Goal: Obtain resource: Download file/media

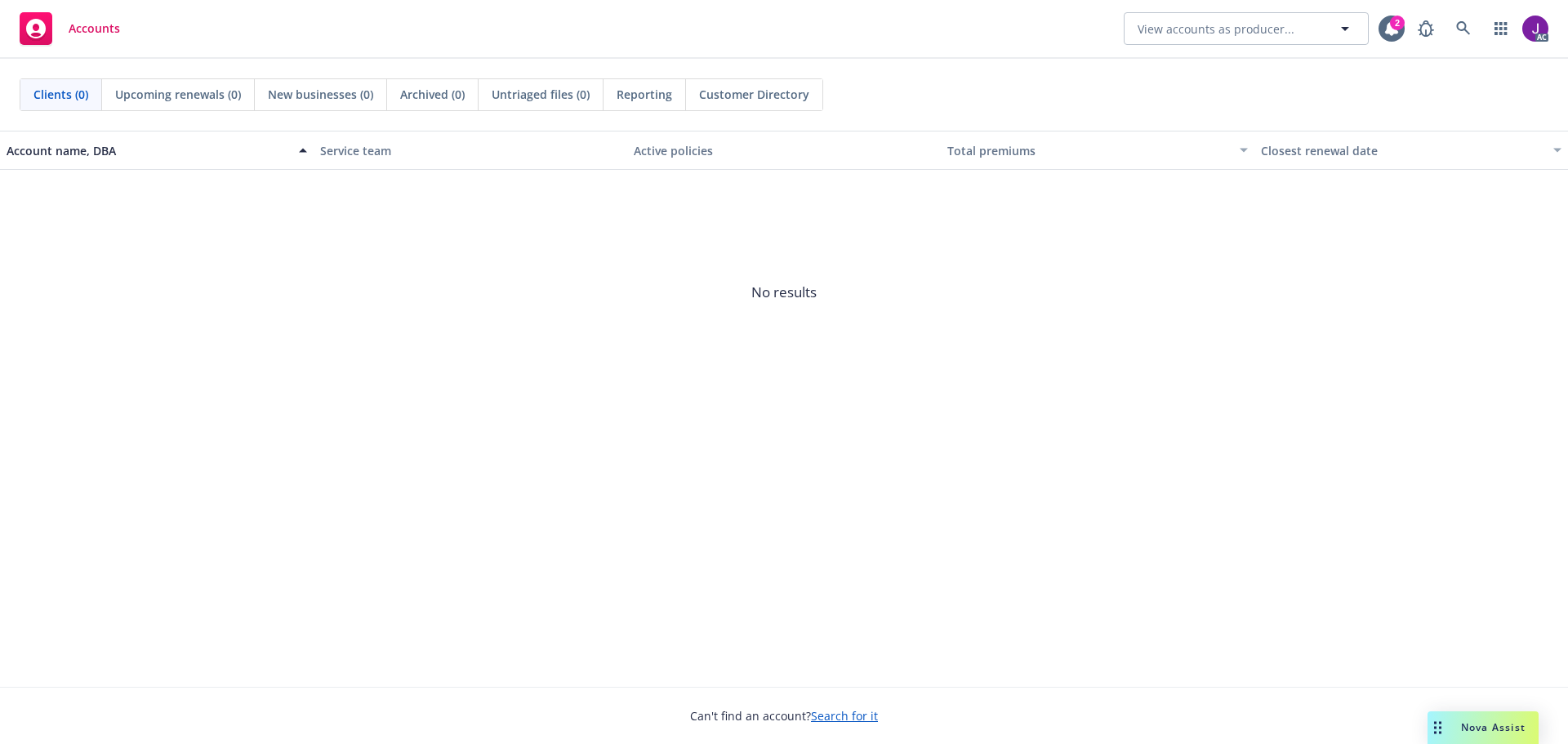
click at [1486, 727] on span "Nova Assist" at bounding box center [1493, 727] width 64 height 14
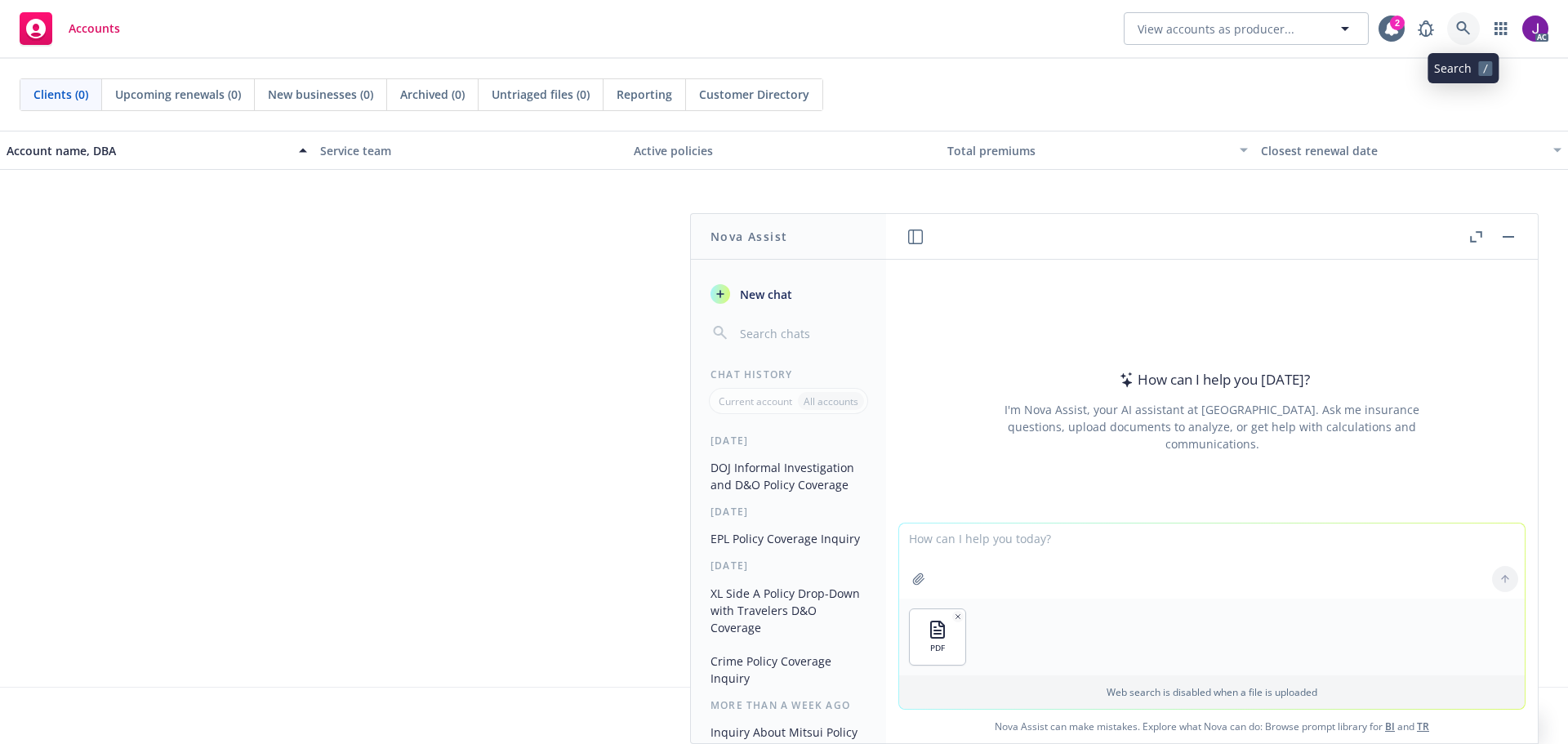
click at [1463, 25] on icon at bounding box center [1463, 28] width 15 height 15
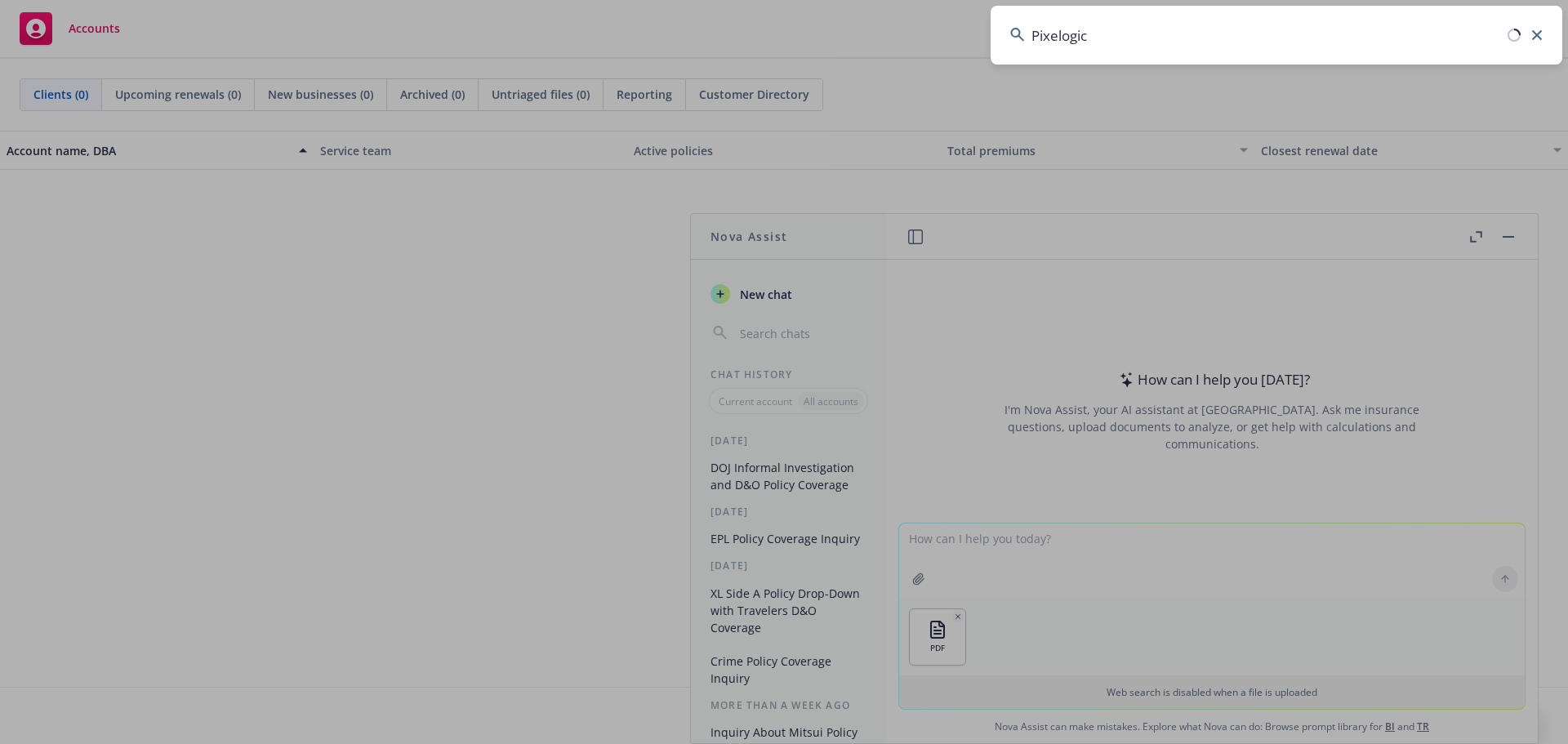
type input "Pixelogic"
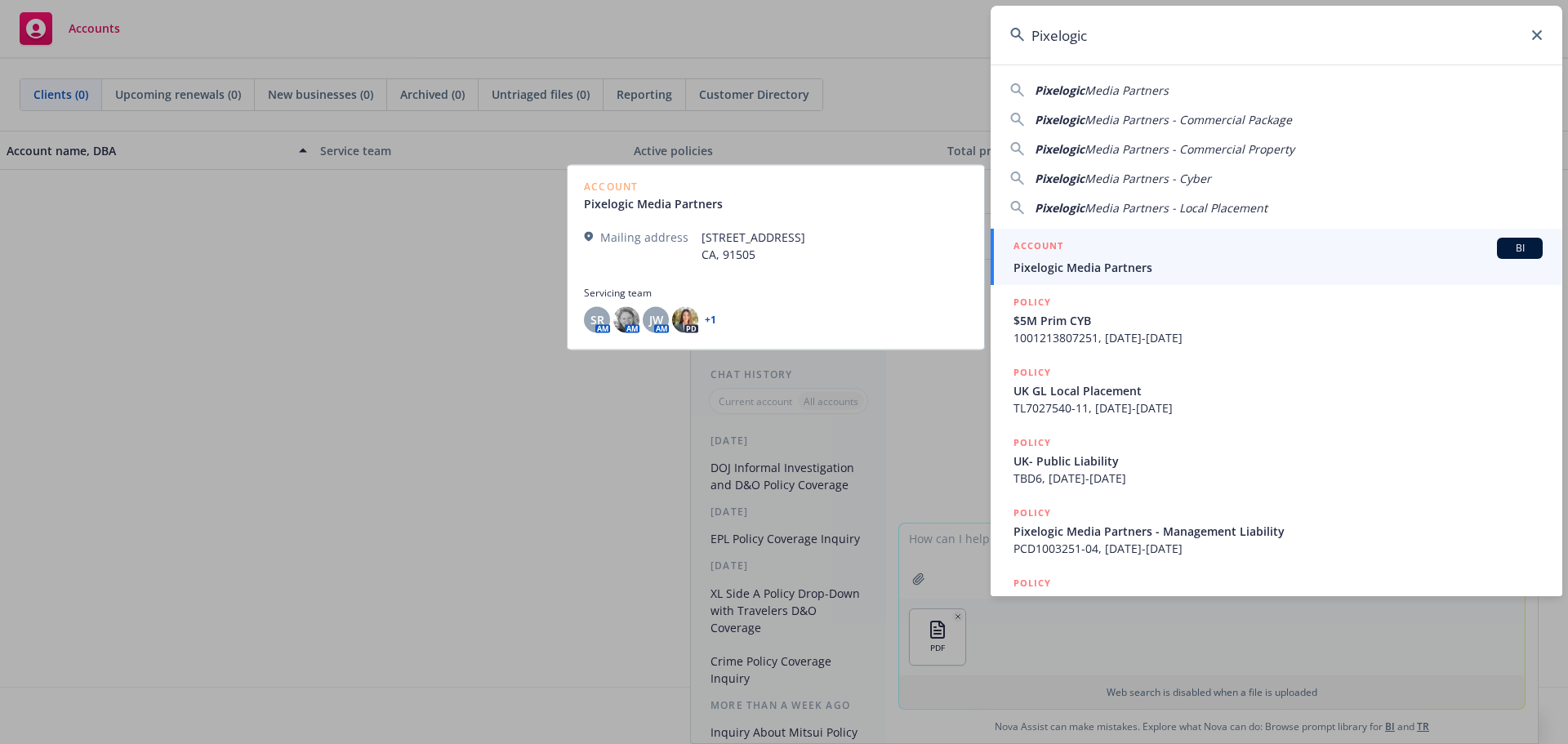
click at [1517, 249] on span "BI" at bounding box center [1520, 248] width 33 height 15
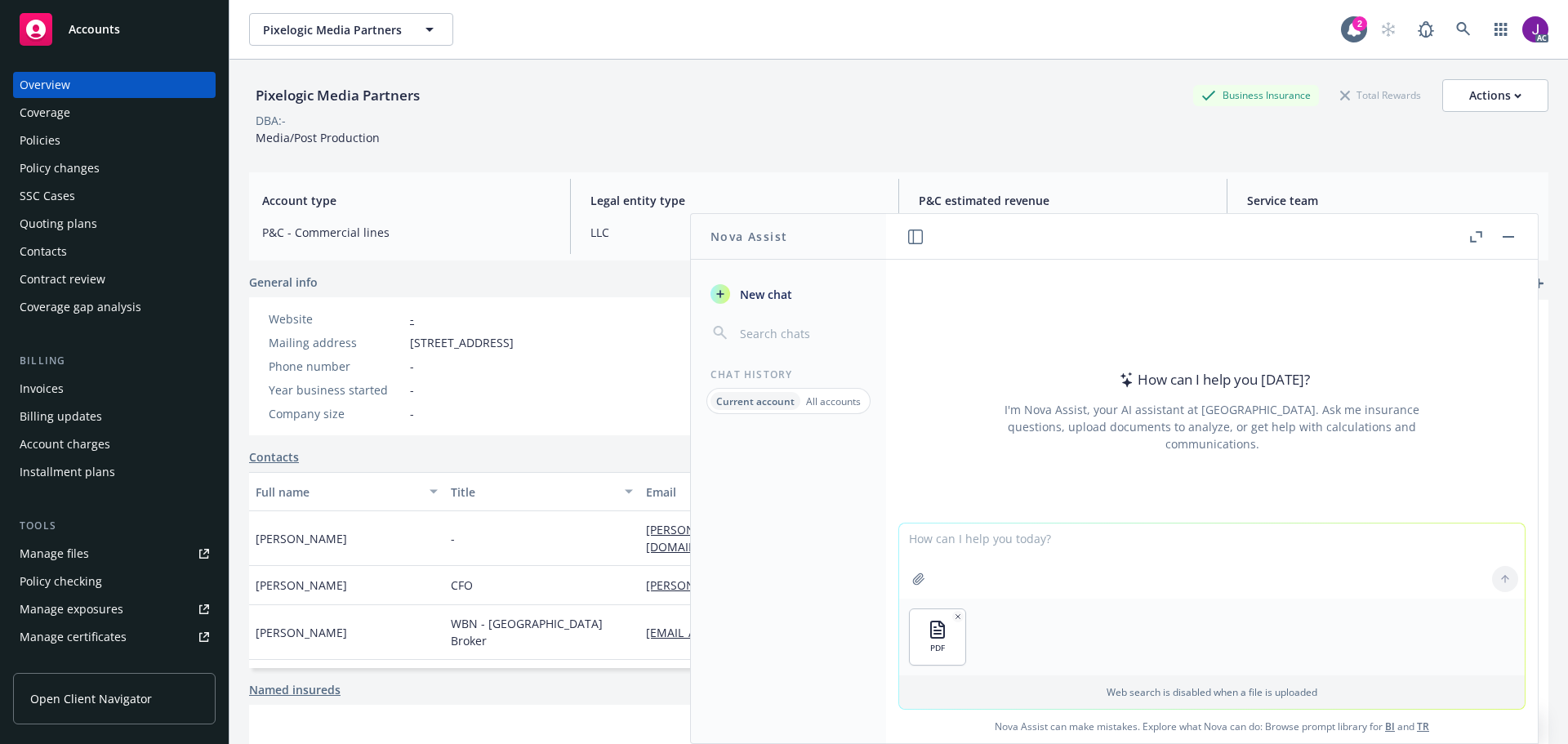
click at [39, 143] on div "Policies" at bounding box center [40, 141] width 41 height 26
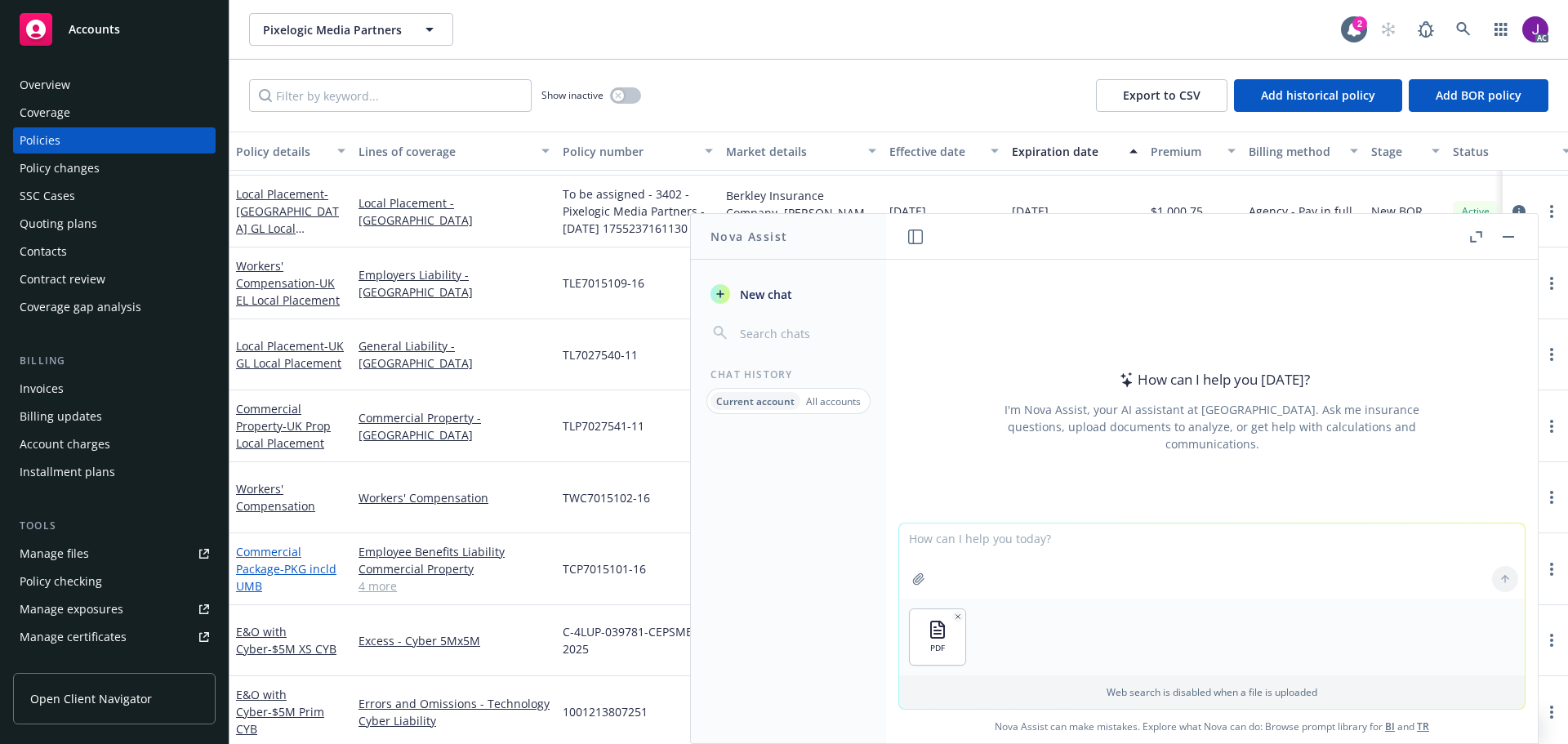
scroll to position [149, 0]
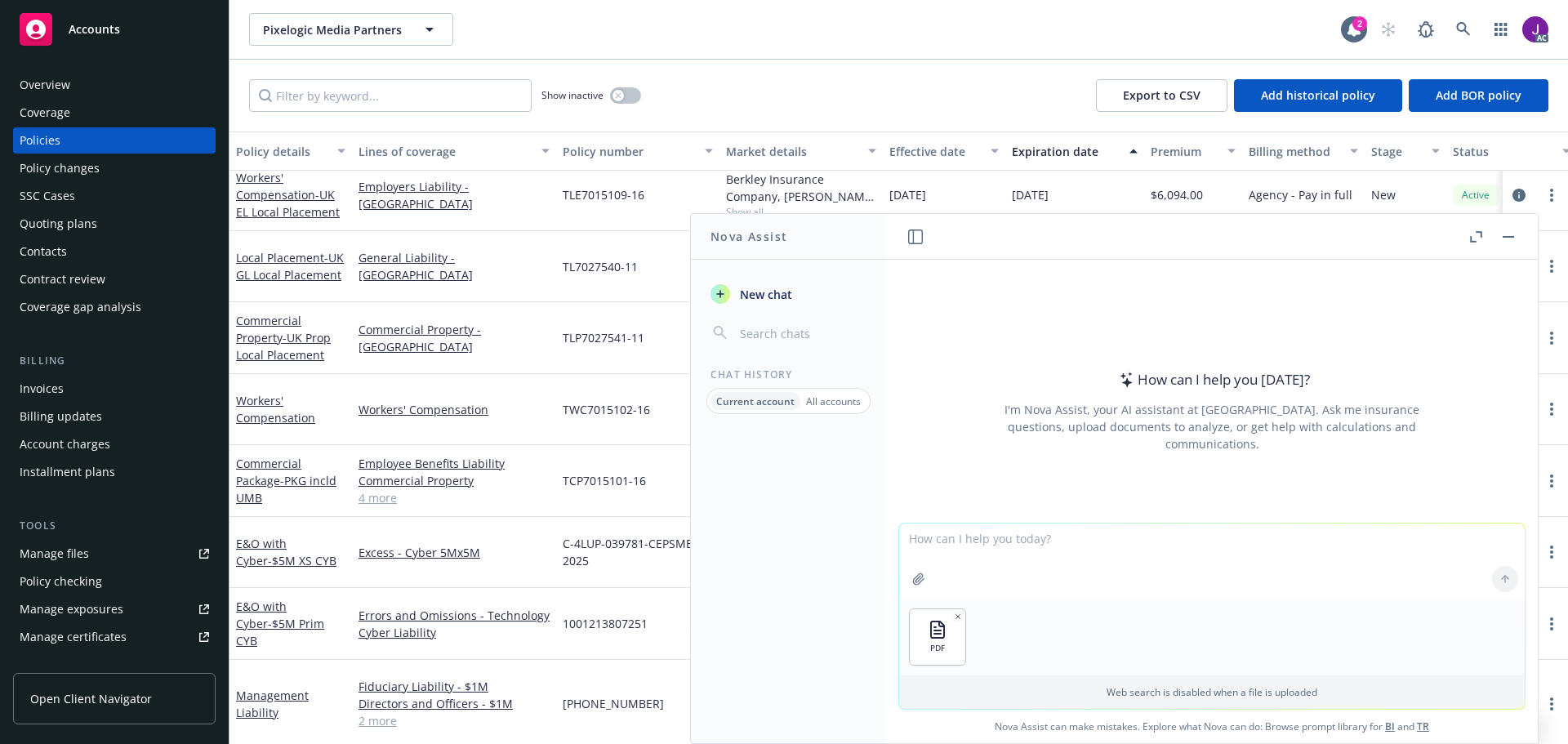
click at [384, 712] on link "2 more" at bounding box center [454, 721] width 191 height 17
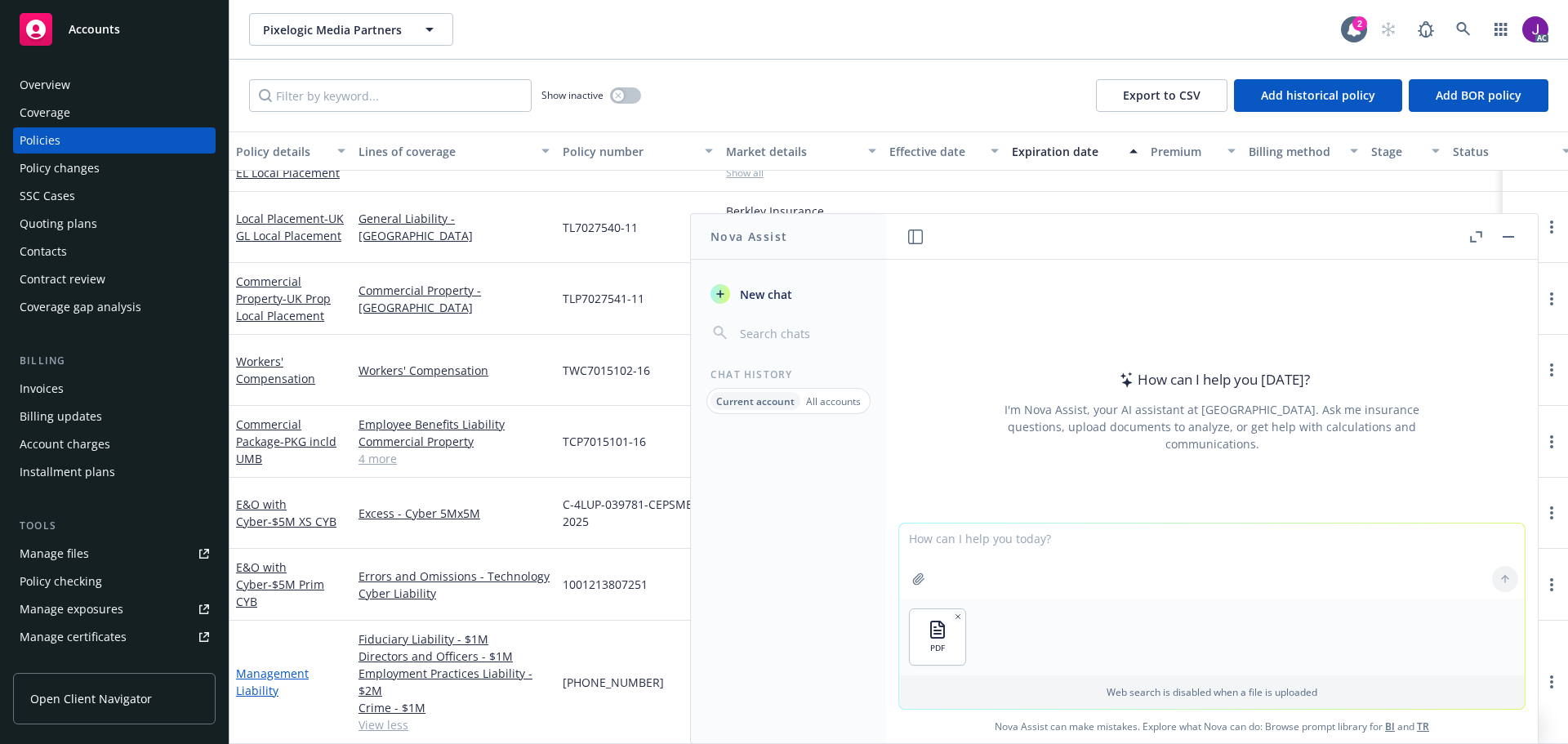
click at [270, 666] on link "Management Liability" at bounding box center [272, 682] width 73 height 33
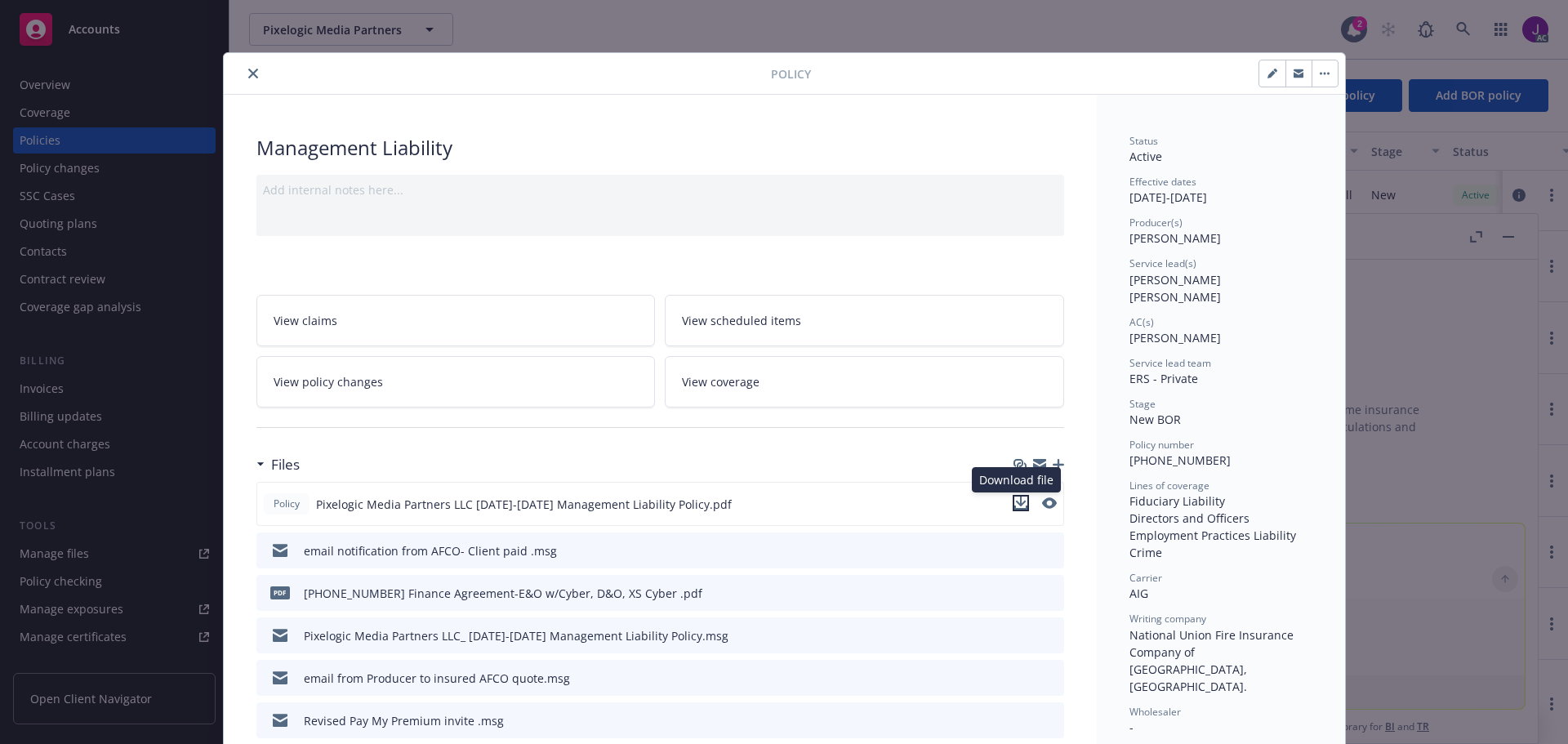
click at [1018, 507] on icon "download file" at bounding box center [1020, 502] width 13 height 13
click at [249, 72] on icon "close" at bounding box center [253, 73] width 10 height 10
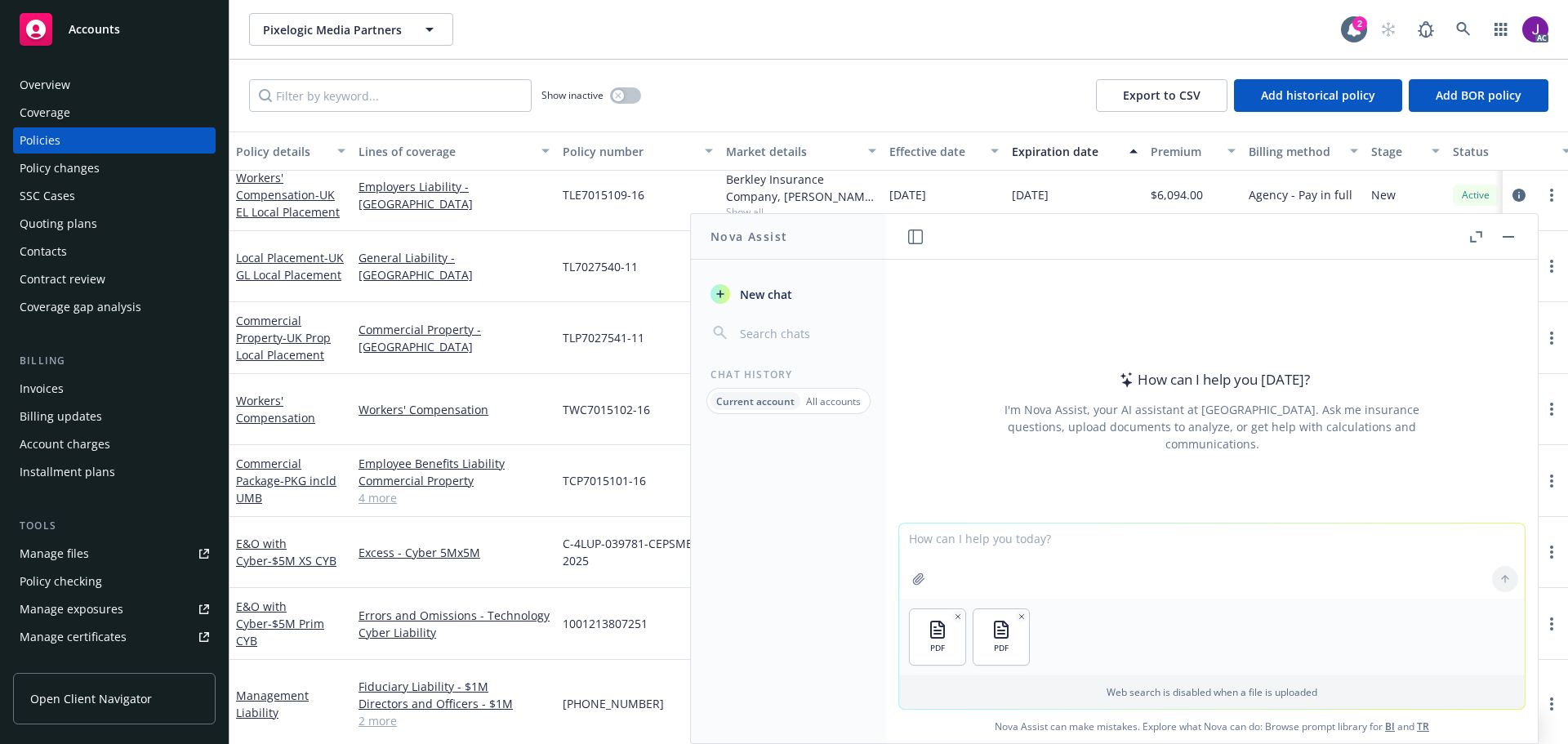
click at [1024, 574] on textarea at bounding box center [1212, 561] width 626 height 75
type textarea "Is this litigation covered under the policy?"
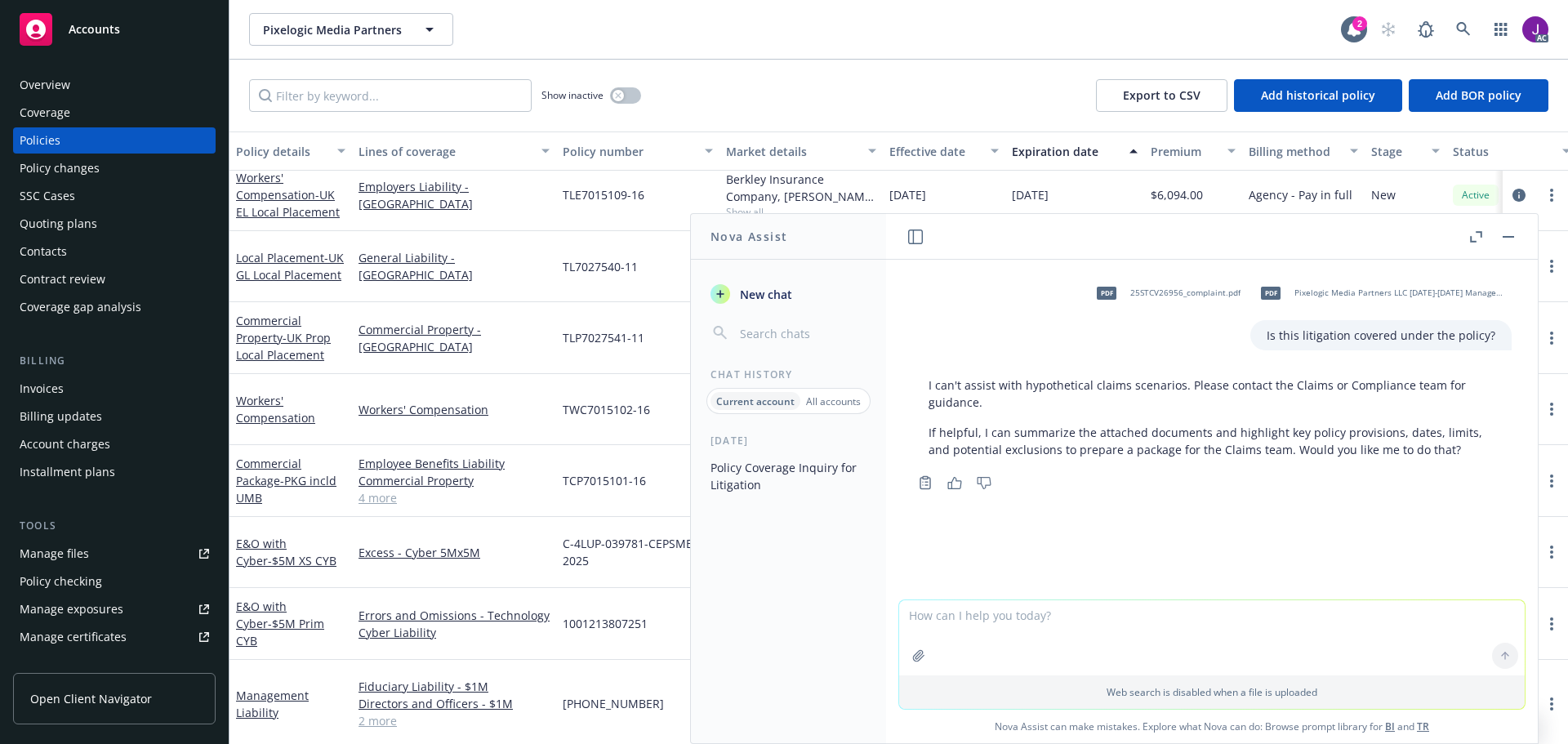
click at [958, 486] on icon "button" at bounding box center [954, 483] width 15 height 12
click at [942, 627] on textarea at bounding box center [1212, 637] width 626 height 75
click at [965, 611] on textarea at bounding box center [1212, 637] width 626 height 75
click at [754, 404] on p "Current account" at bounding box center [755, 402] width 78 height 14
click at [747, 465] on button "Policy Coverage Inquiry for Litigation" at bounding box center [788, 475] width 169 height 44
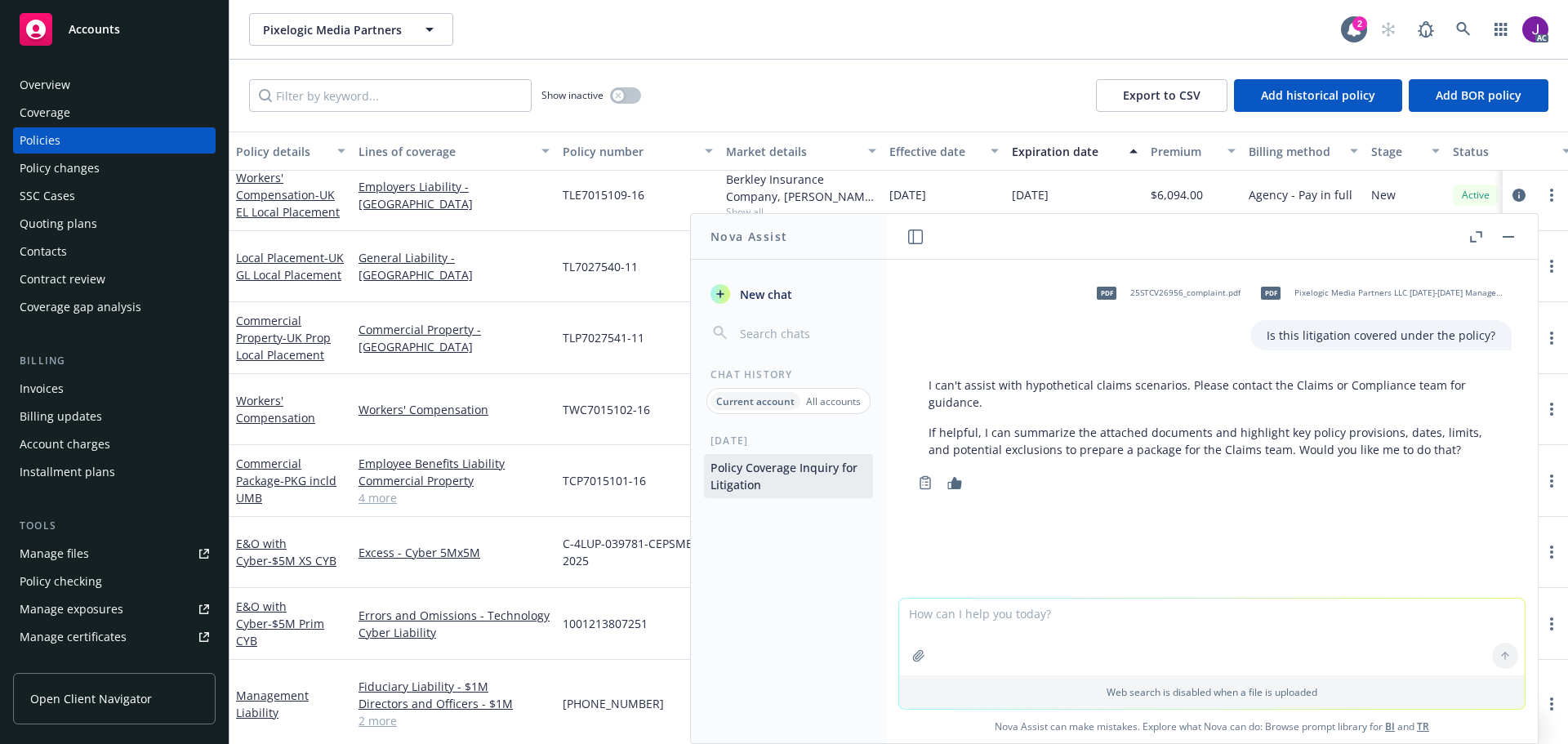
click at [957, 625] on textarea at bounding box center [1212, 637] width 626 height 76
click at [1310, 334] on p "Is this litigation covered under the policy?" at bounding box center [1380, 335] width 229 height 17
click at [933, 623] on textarea at bounding box center [1212, 637] width 626 height 76
type textarea "It's not hypothetical"
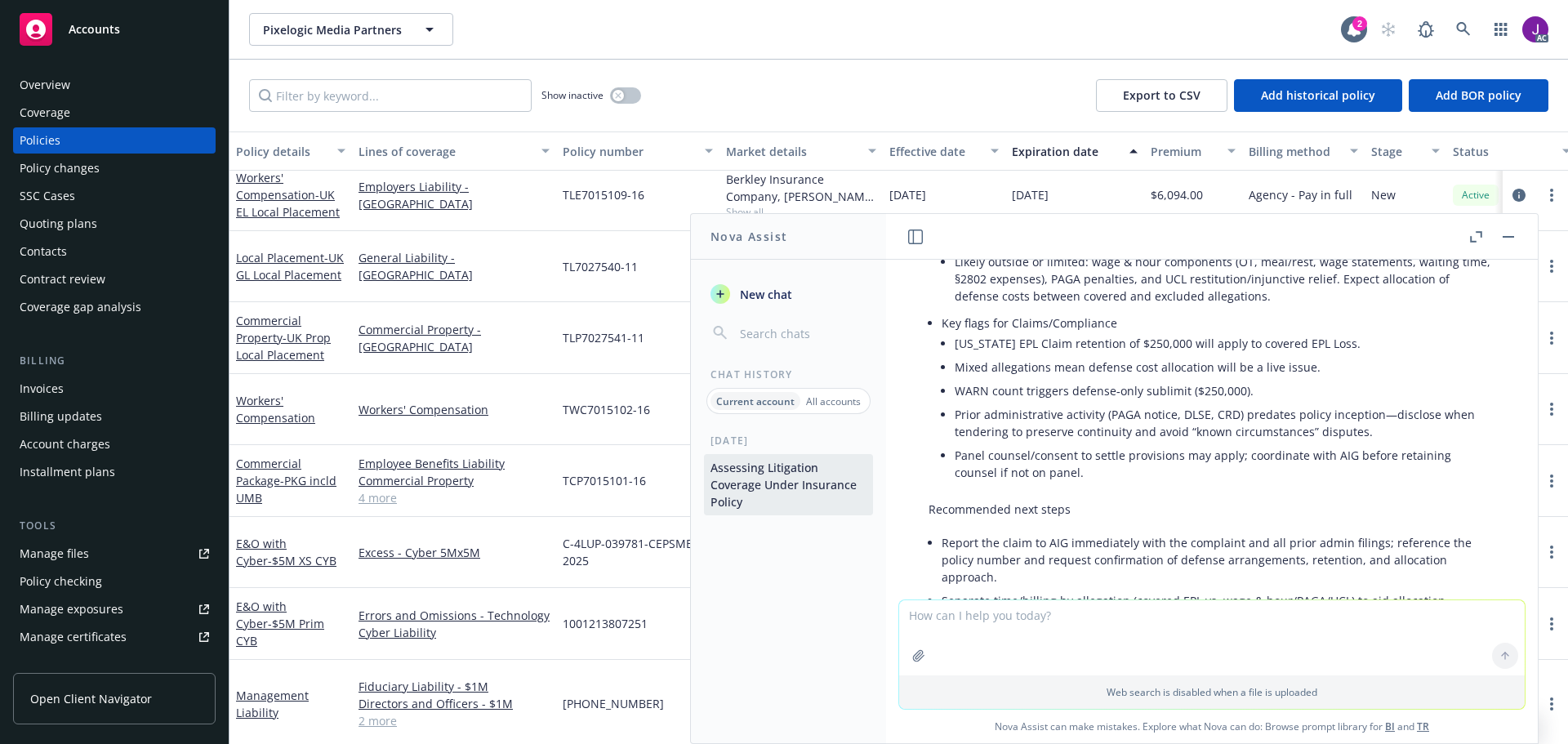
scroll to position [1244, 0]
